Goal: Browse casually

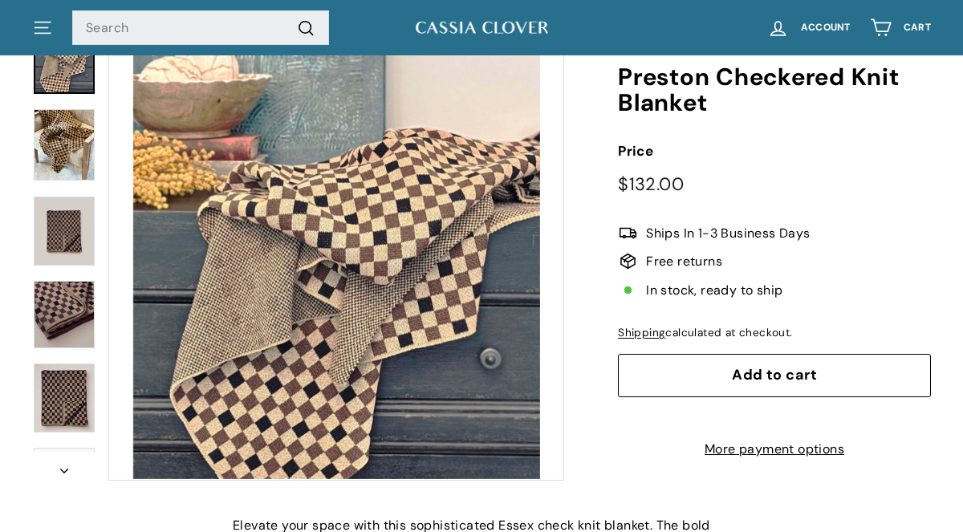
scroll to position [167, 0]
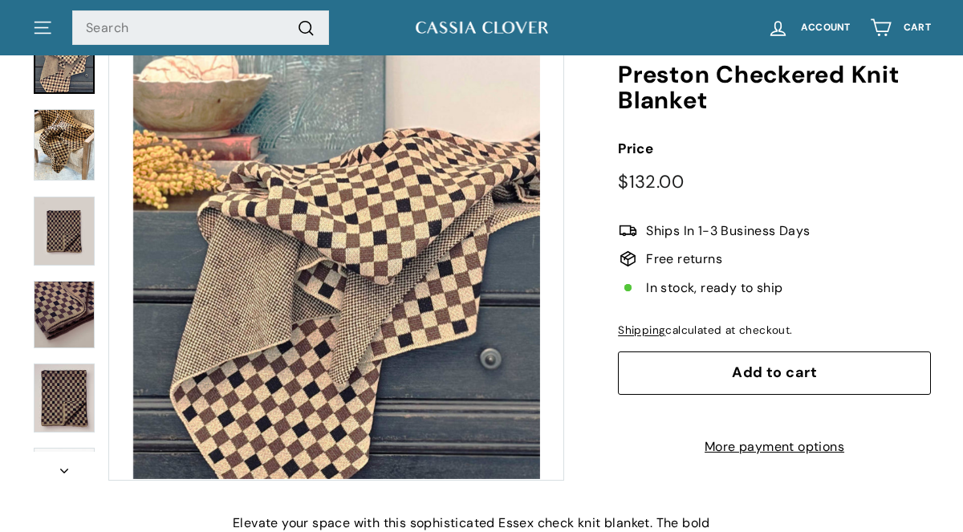
click at [47, 132] on img at bounding box center [64, 145] width 61 height 72
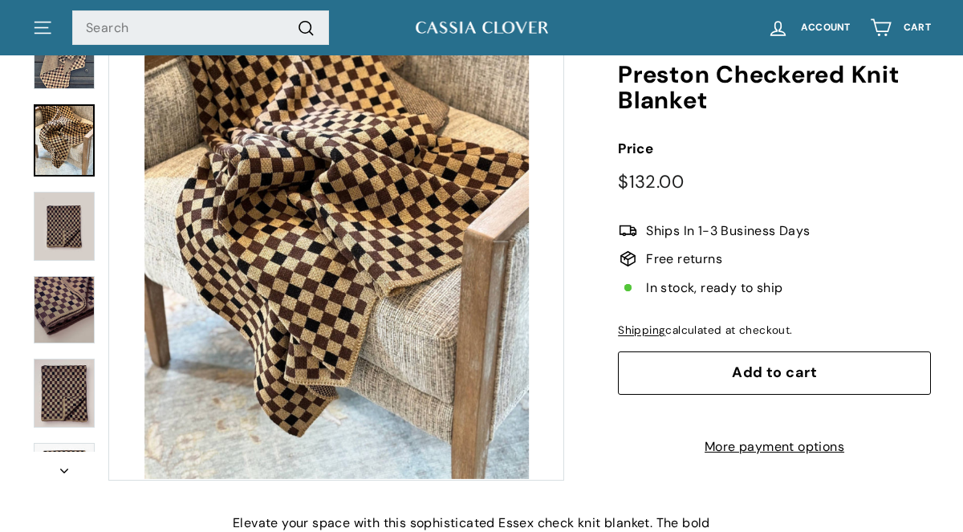
click at [59, 218] on img at bounding box center [64, 226] width 61 height 69
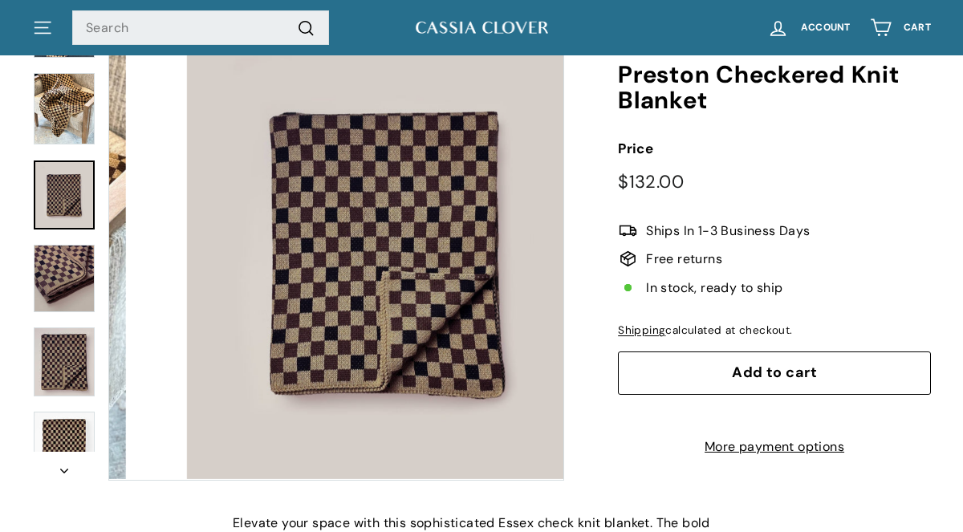
scroll to position [39, 0]
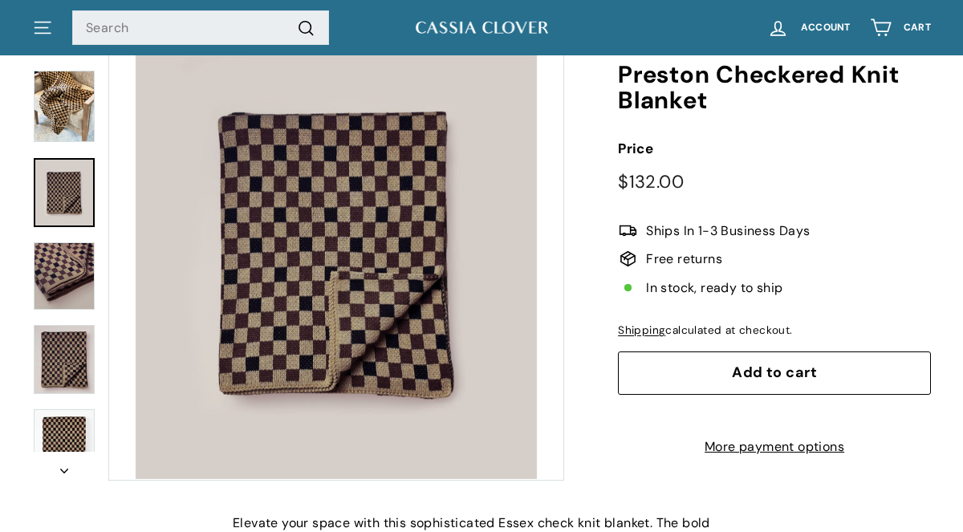
click at [59, 267] on img at bounding box center [64, 275] width 61 height 67
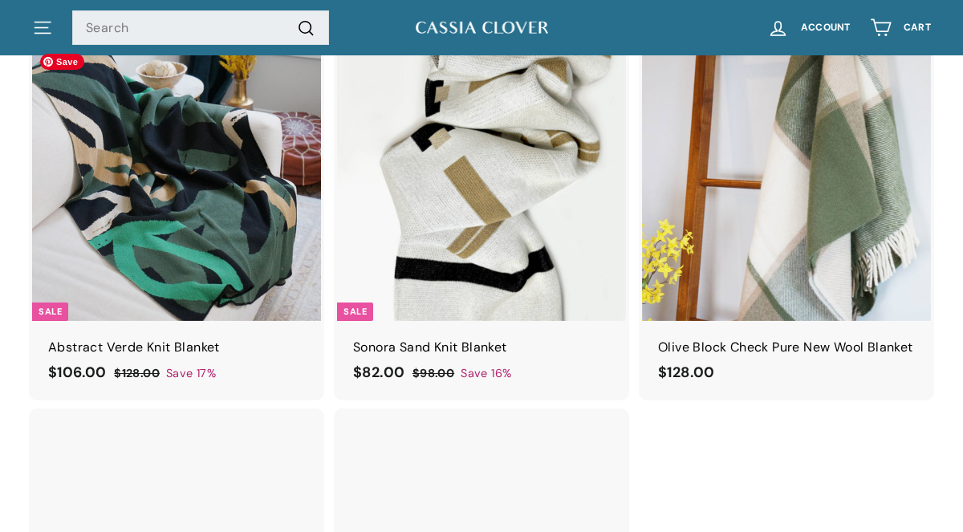
scroll to position [1681, 0]
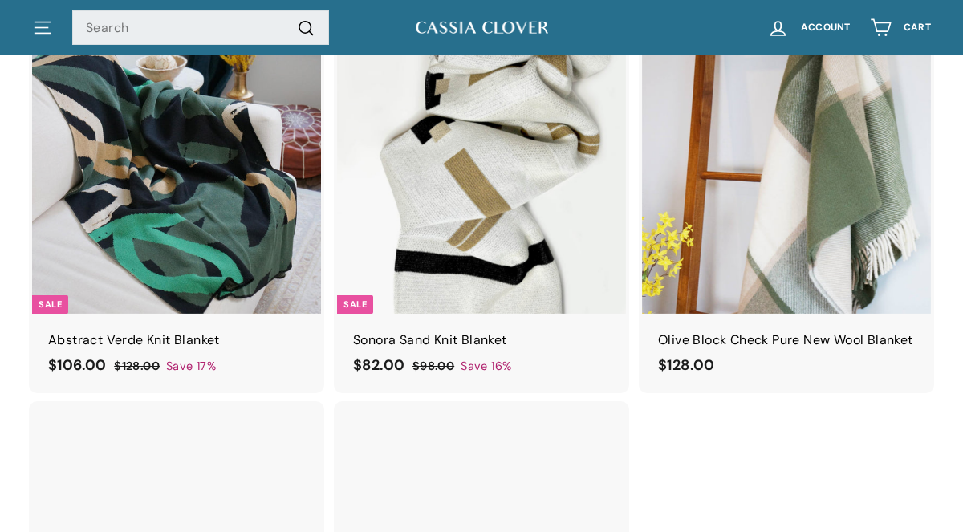
click at [453, 23] on img at bounding box center [481, 28] width 136 height 20
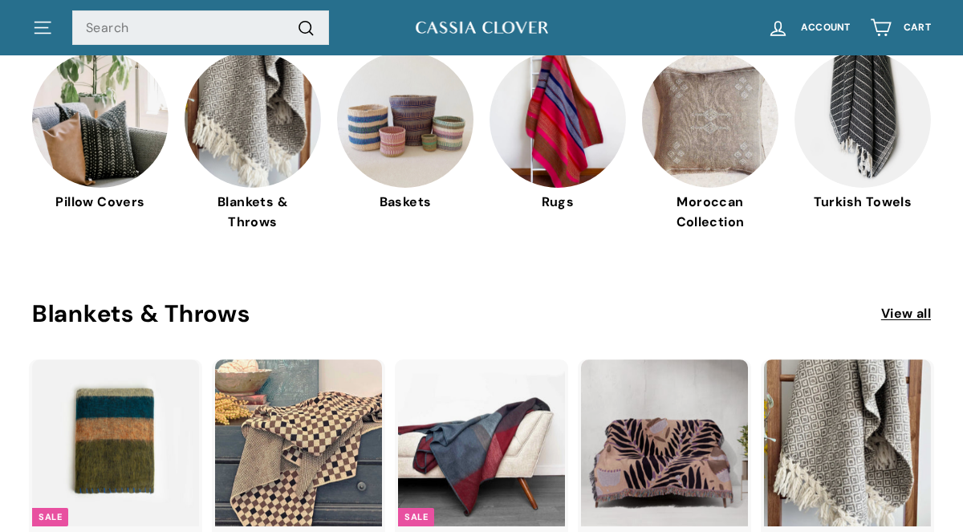
scroll to position [434, 0]
click at [703, 132] on img at bounding box center [710, 117] width 136 height 136
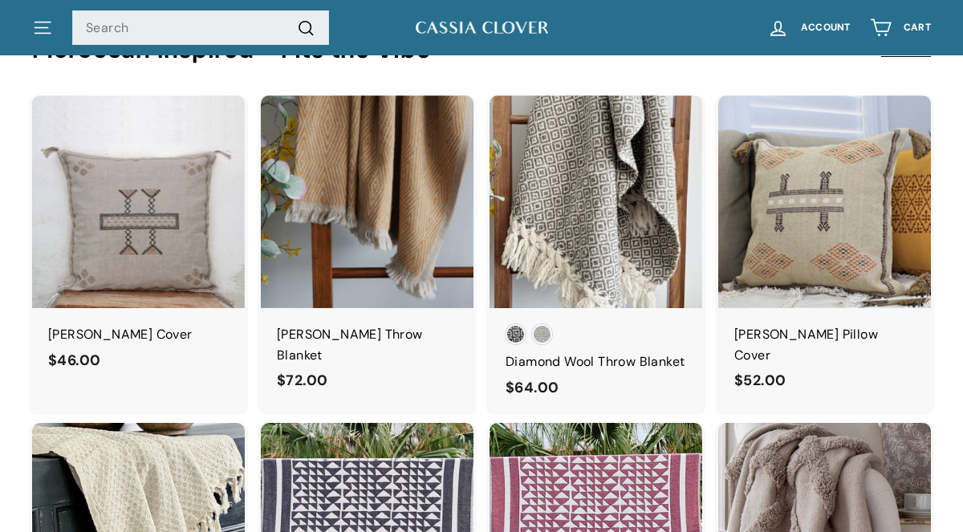
scroll to position [1904, 0]
